Goal: Task Accomplishment & Management: Complete application form

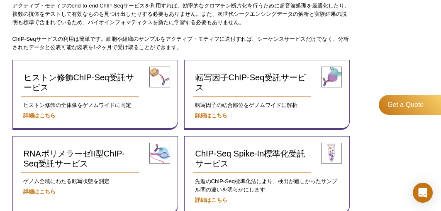
scroll to position [284, 0]
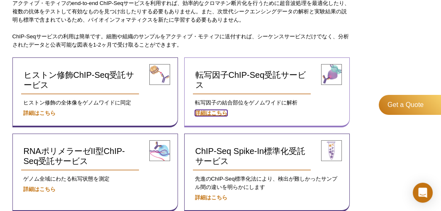
click at [213, 110] on strong "詳細はこちら" at bounding box center [211, 113] width 32 height 6
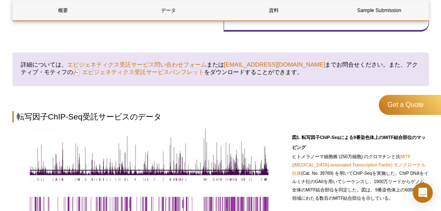
scroll to position [296, 0]
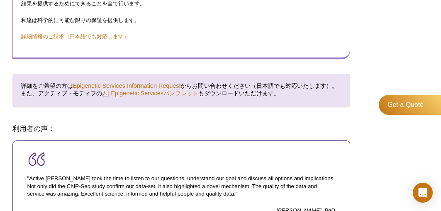
scroll to position [1225, 0]
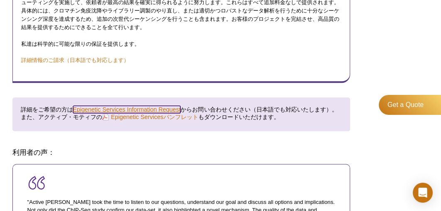
click at [89, 105] on link "Epigenetic Services Information Request" at bounding box center [127, 108] width 108 height 7
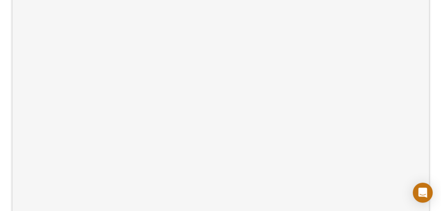
scroll to position [142, 0]
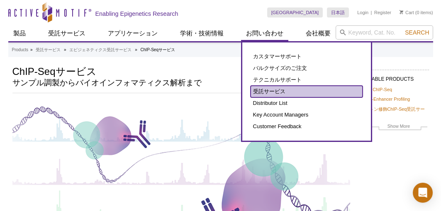
click at [263, 91] on link "受託サービス" at bounding box center [307, 92] width 112 height 12
